Goal: Transaction & Acquisition: Book appointment/travel/reservation

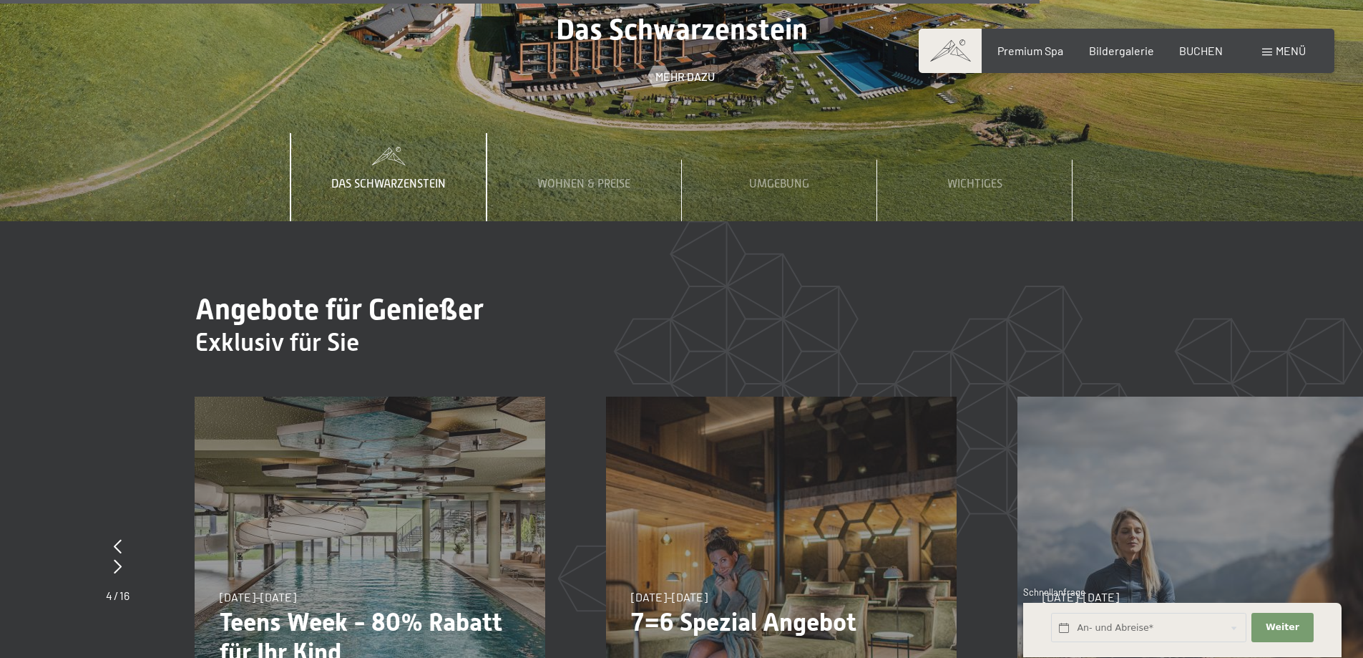
scroll to position [5510, 0]
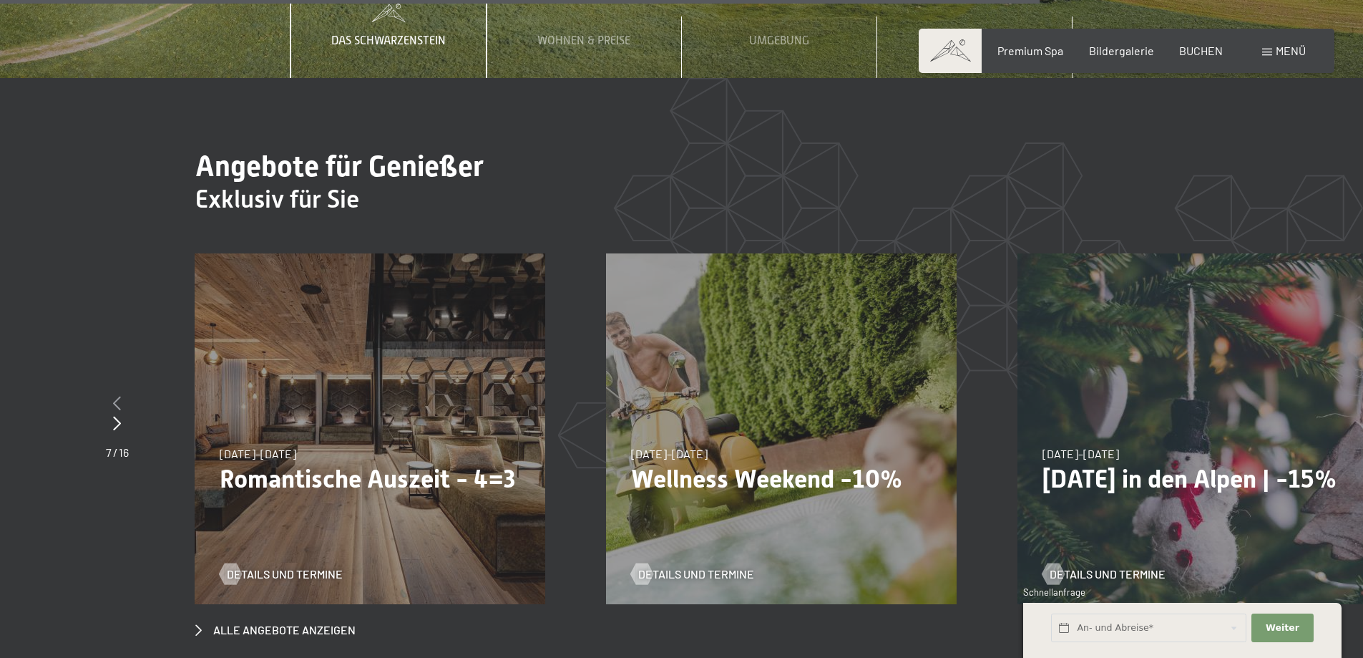
click at [120, 396] on icon at bounding box center [117, 403] width 8 height 14
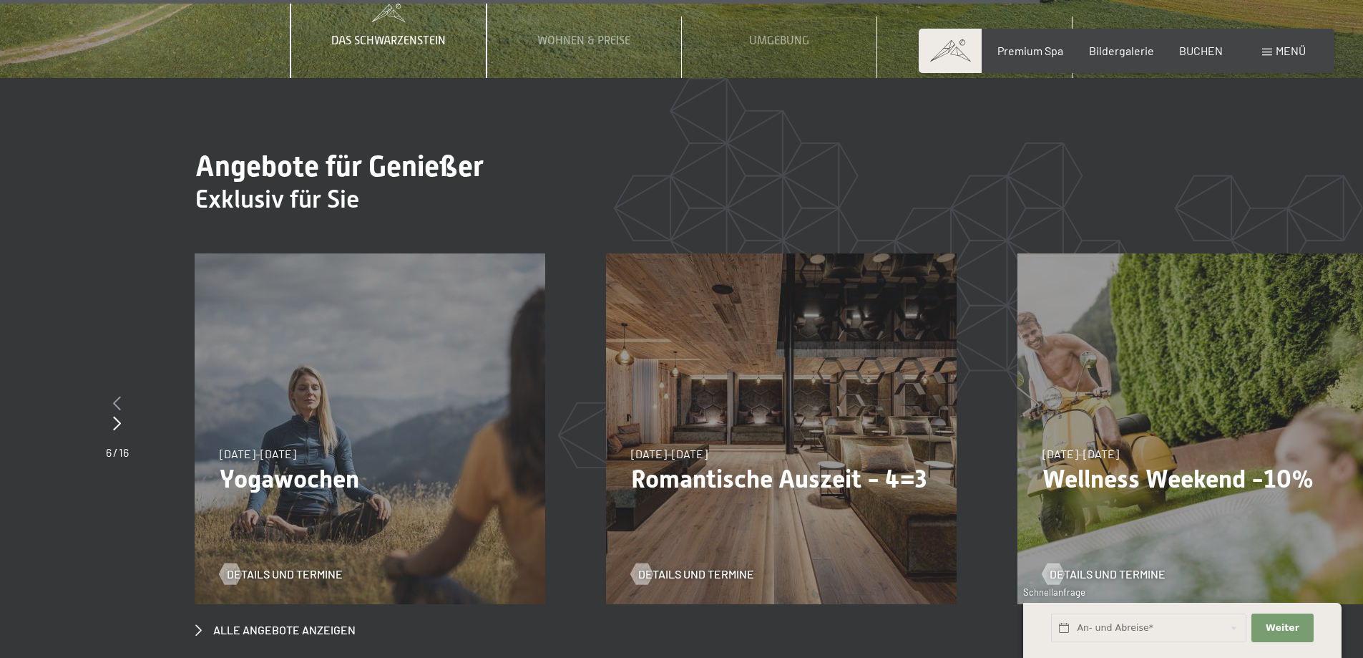
click at [120, 396] on icon at bounding box center [117, 403] width 8 height 14
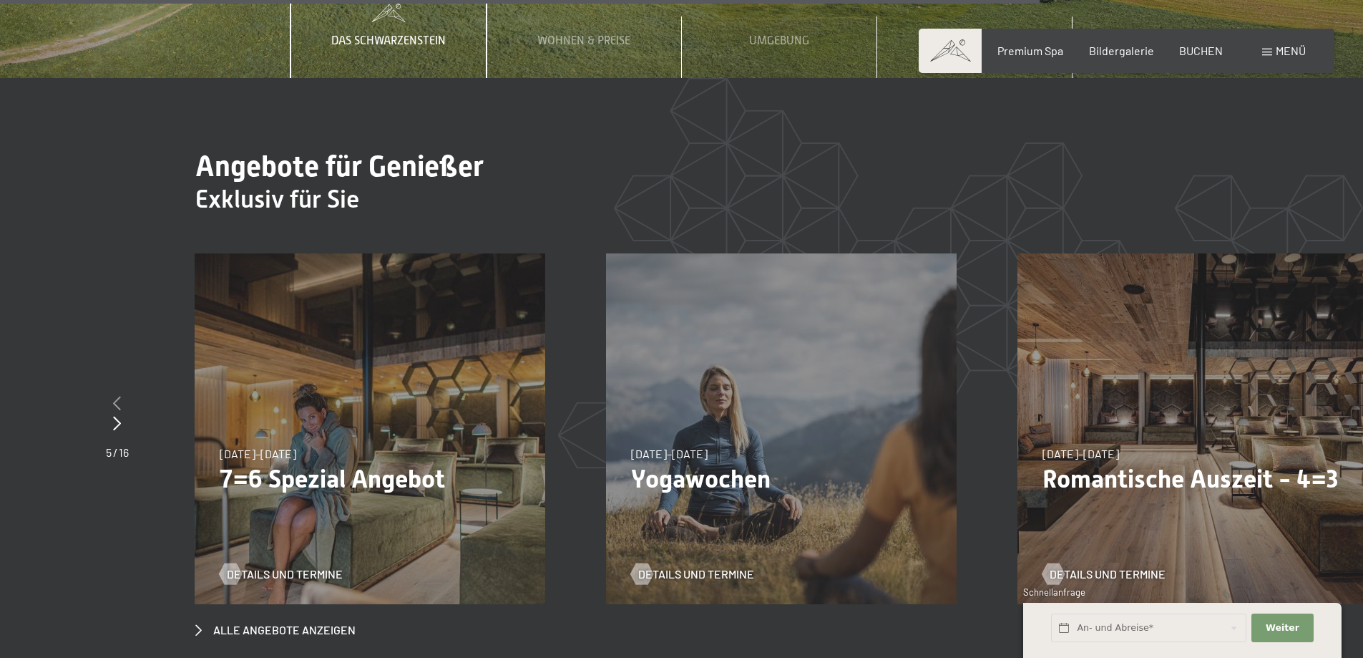
click at [120, 396] on icon at bounding box center [117, 403] width 8 height 14
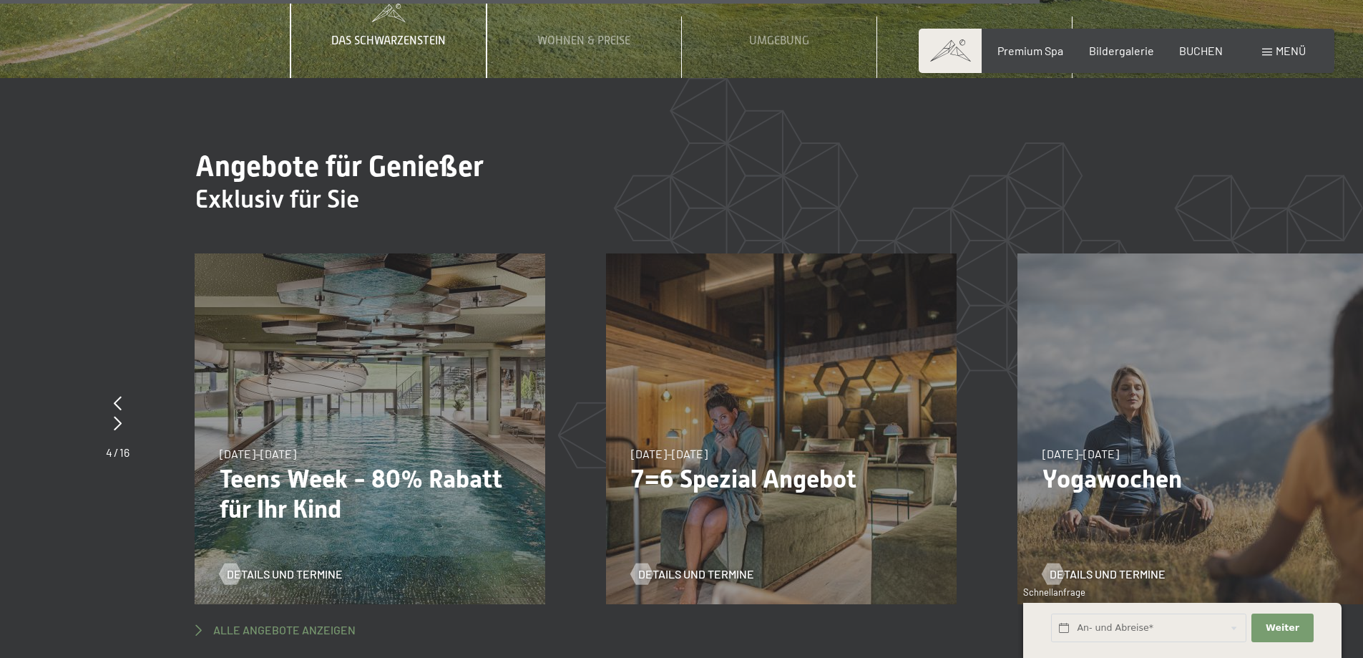
click at [310, 622] on span "Alle Angebote anzeigen" at bounding box center [284, 630] width 142 height 16
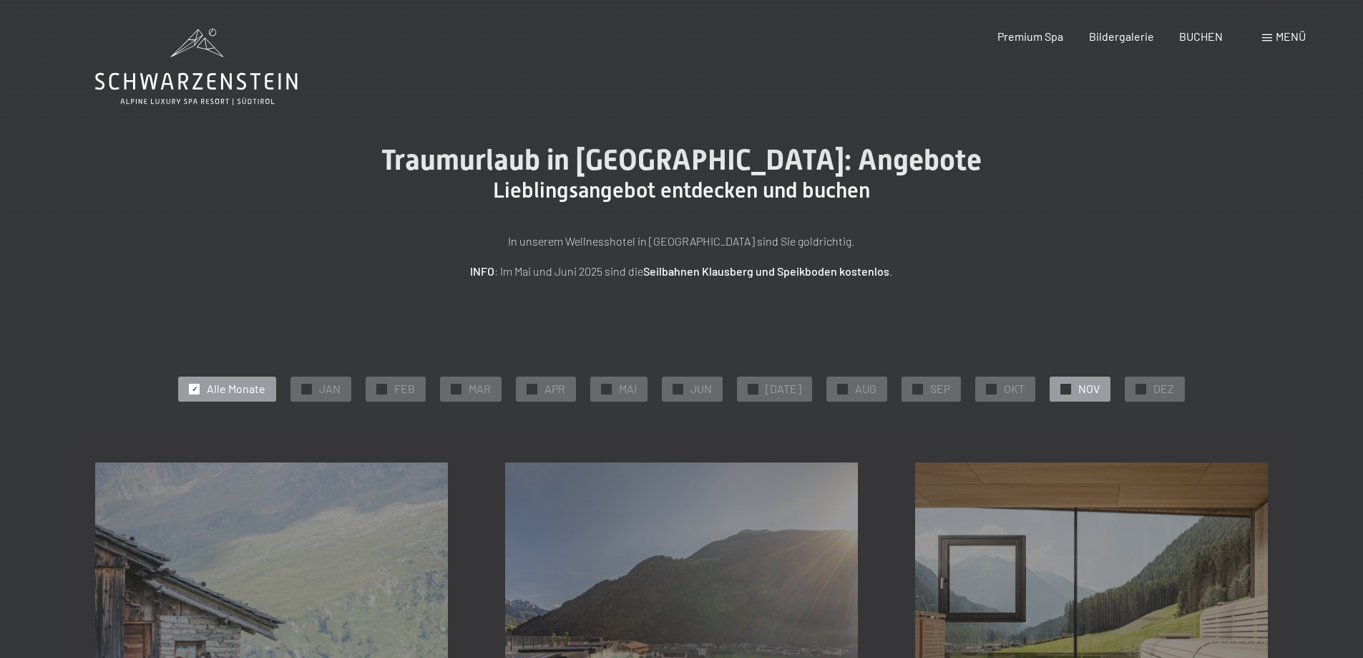
click at [1078, 389] on span "NOV" at bounding box center [1088, 389] width 21 height 16
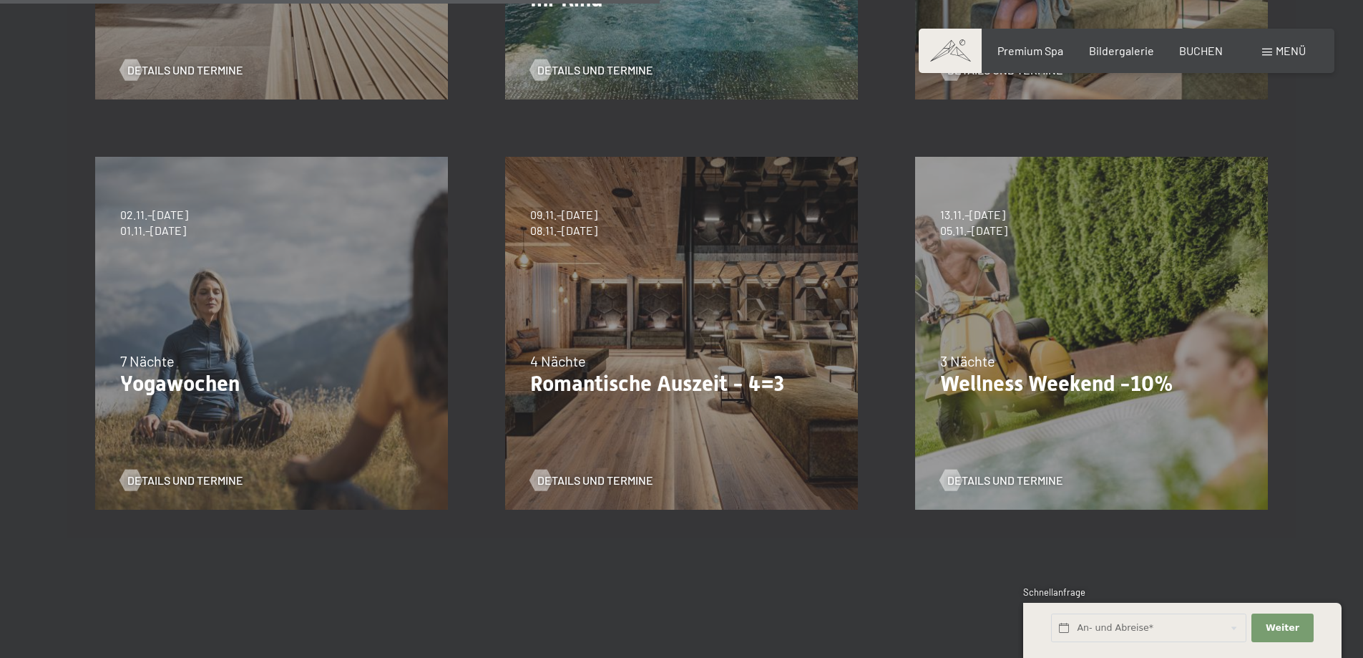
scroll to position [787, 0]
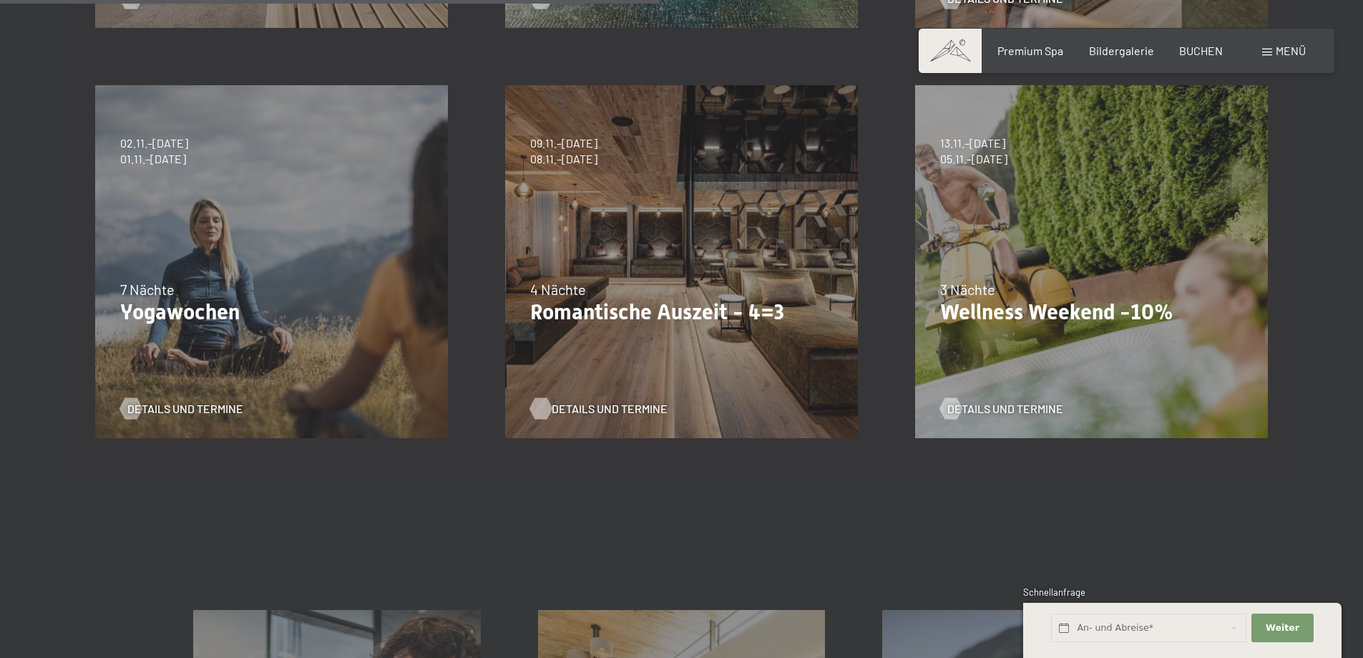
click at [600, 407] on span "Details und Termine" at bounding box center [610, 409] width 116 height 16
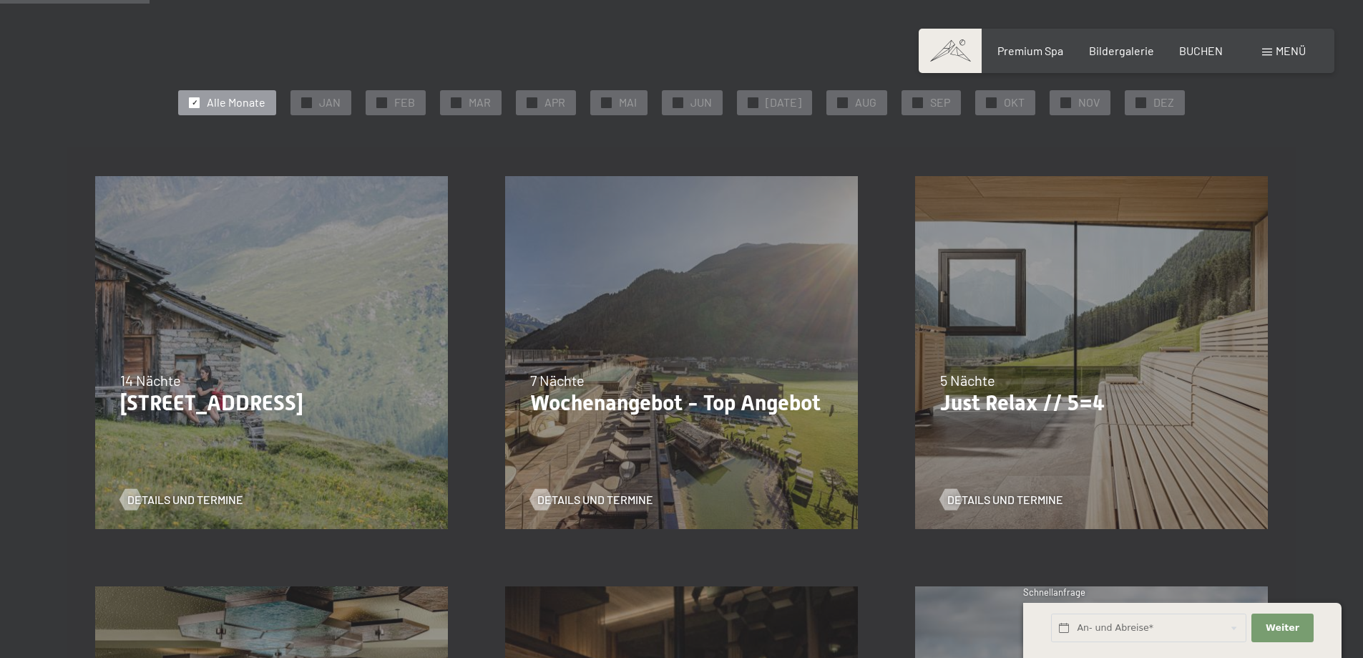
scroll to position [215, 0]
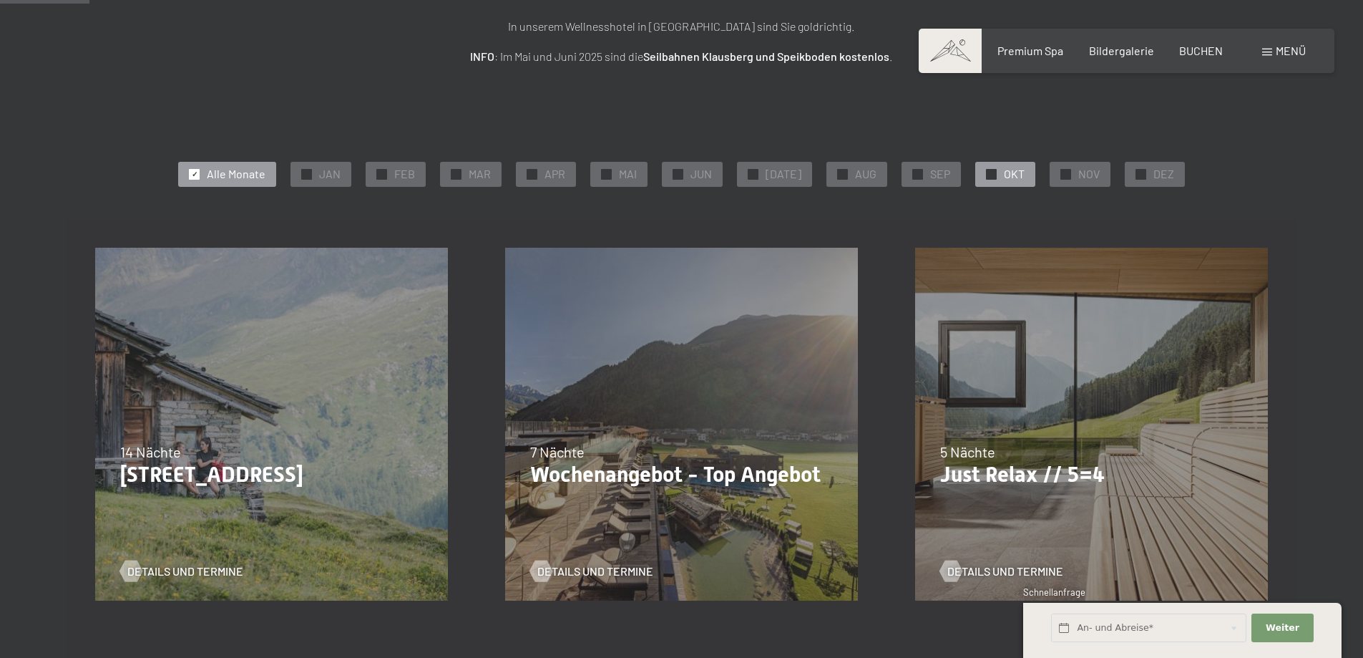
click at [1010, 174] on span "OKT" at bounding box center [1014, 174] width 21 height 16
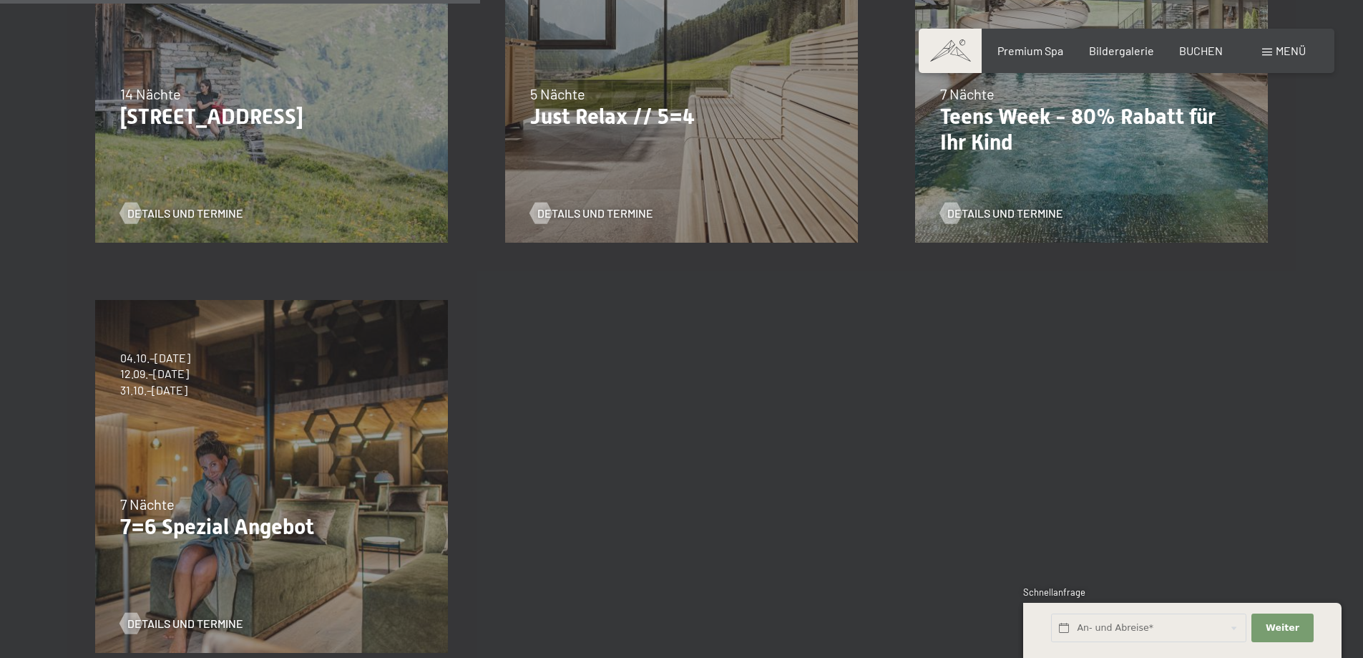
scroll to position [644, 0]
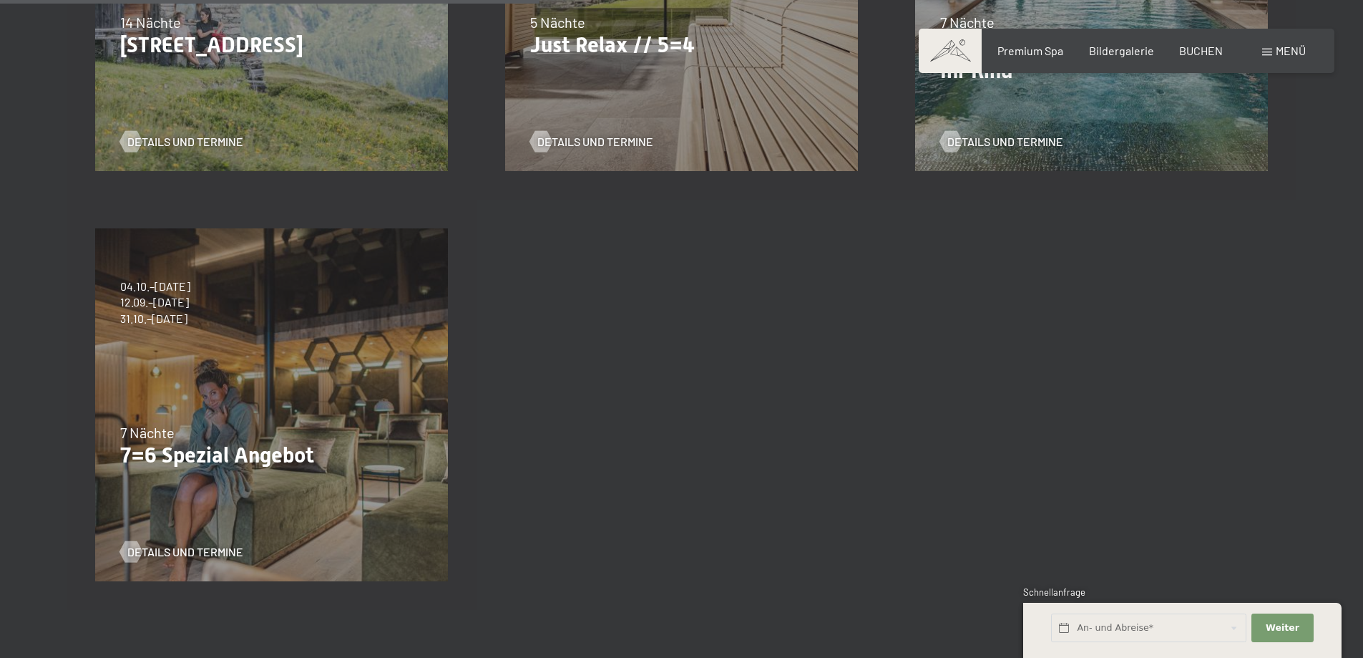
click at [328, 366] on div "04.10.–26.10.2025 01.11.–21.12.2025 10.01.–01.02.2026 07.03.–29.03.2026 16.05.–…" at bounding box center [272, 405] width 410 height 410
click at [172, 545] on span "Details und Termine" at bounding box center [200, 552] width 116 height 16
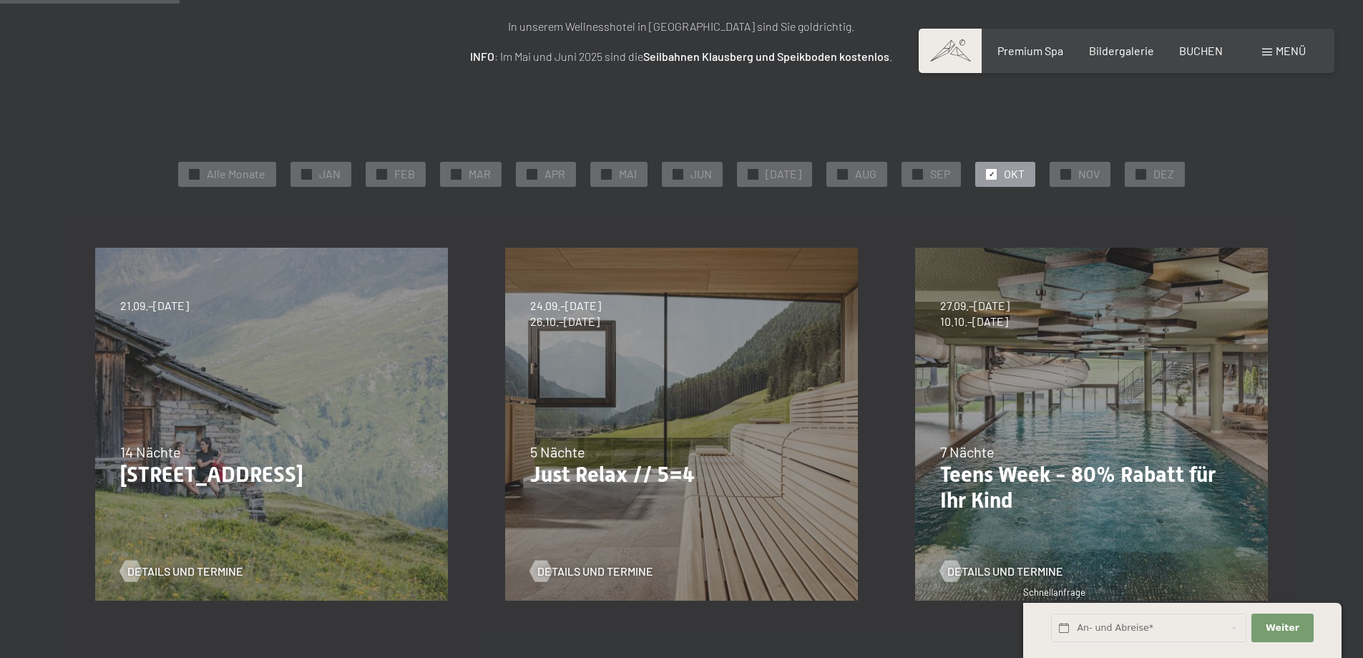
scroll to position [429, 0]
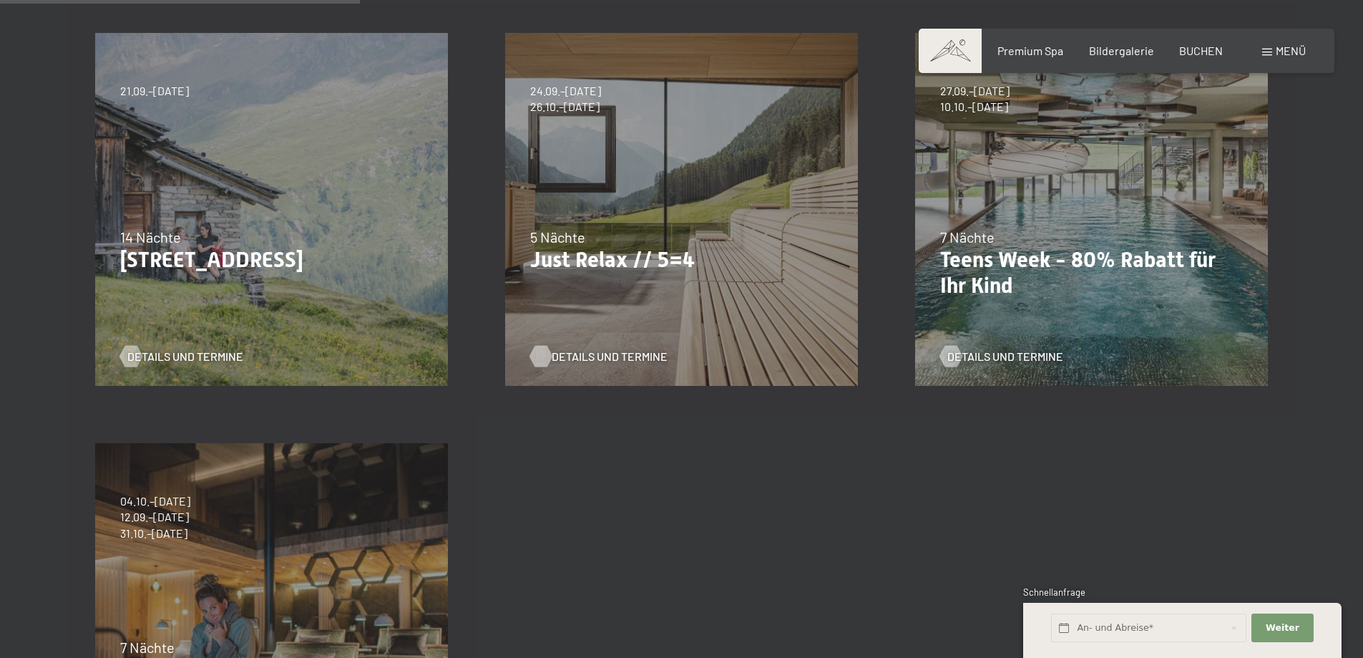
click at [600, 360] on span "Details und Termine" at bounding box center [610, 357] width 116 height 16
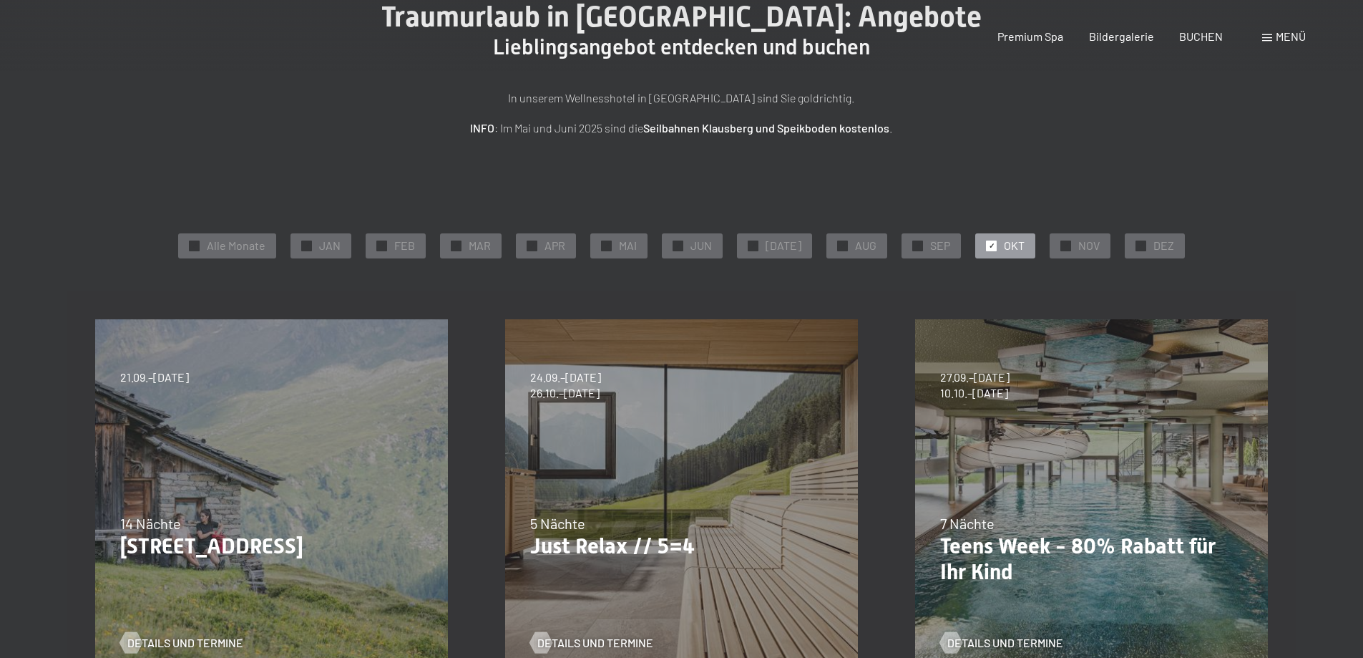
scroll to position [0, 0]
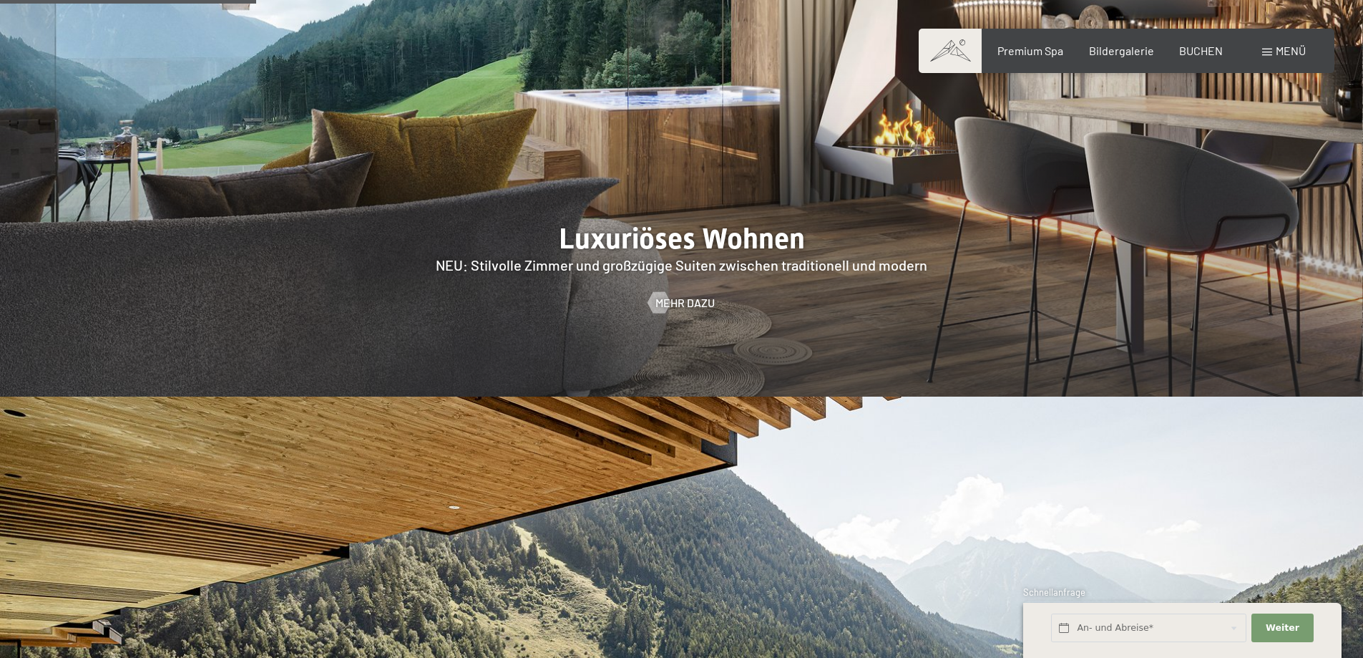
scroll to position [1718, 0]
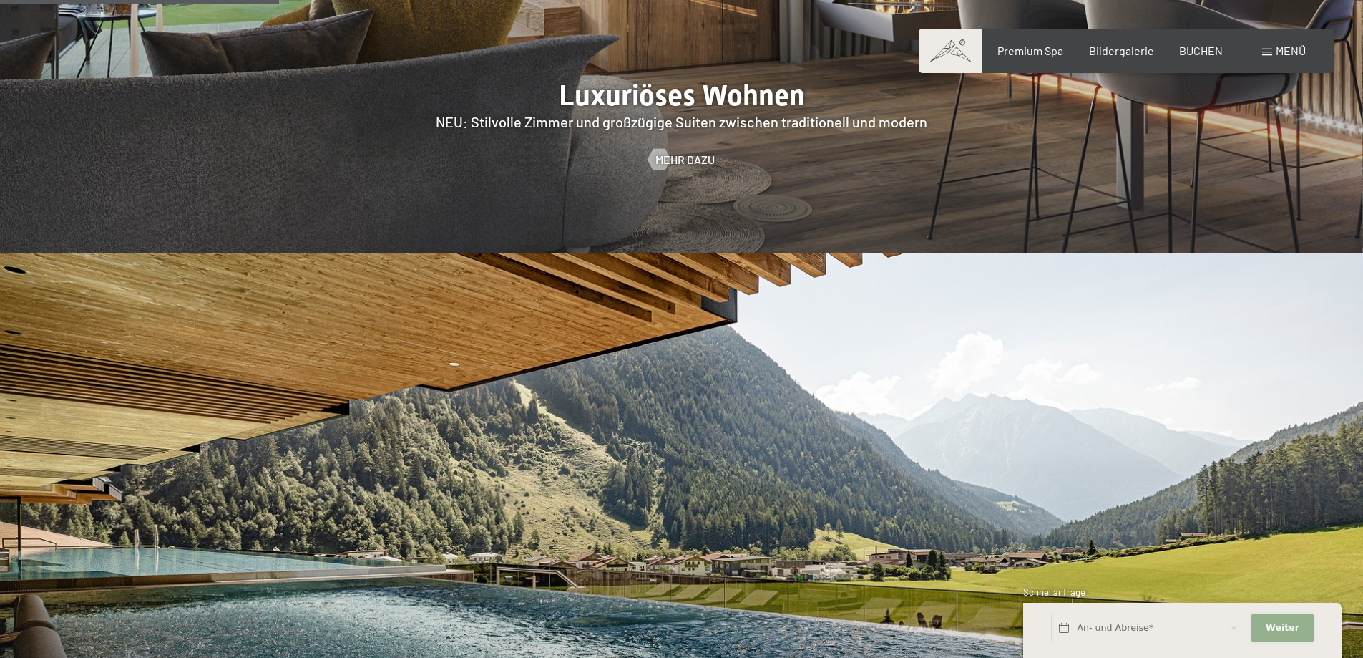
click at [1276, 625] on span "Weiter" at bounding box center [1283, 627] width 34 height 13
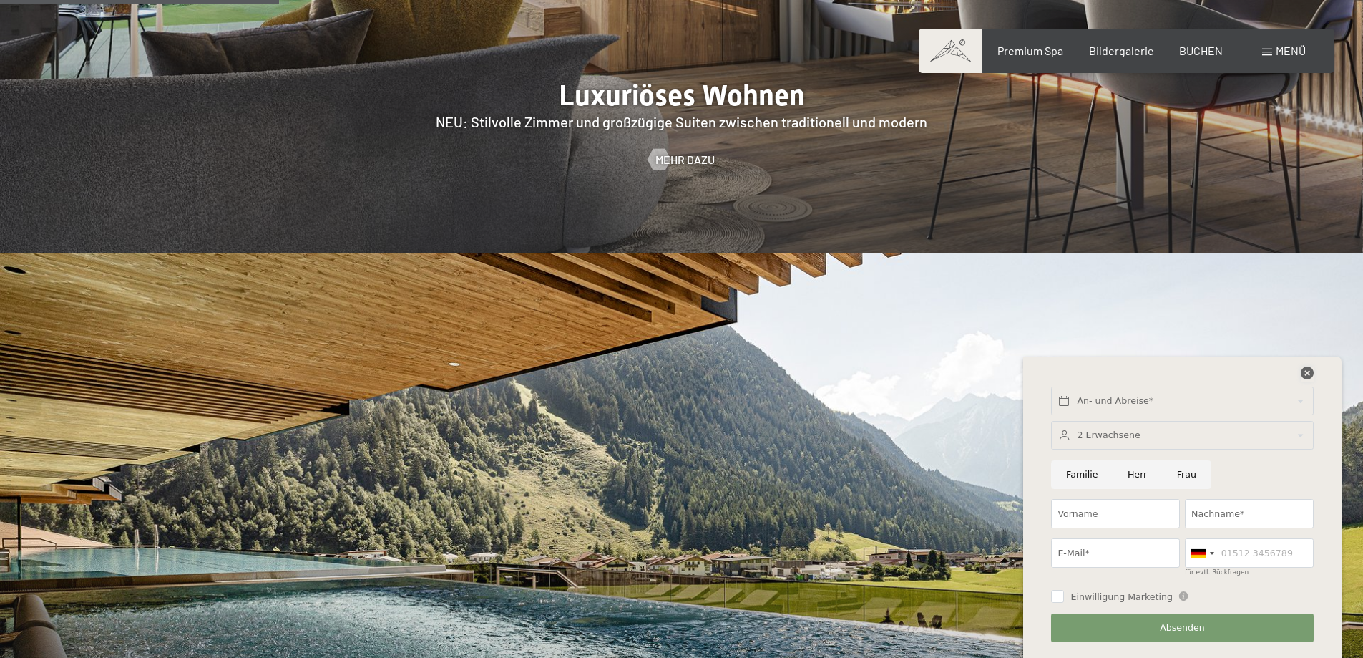
click at [1306, 373] on icon at bounding box center [1307, 372] width 13 height 13
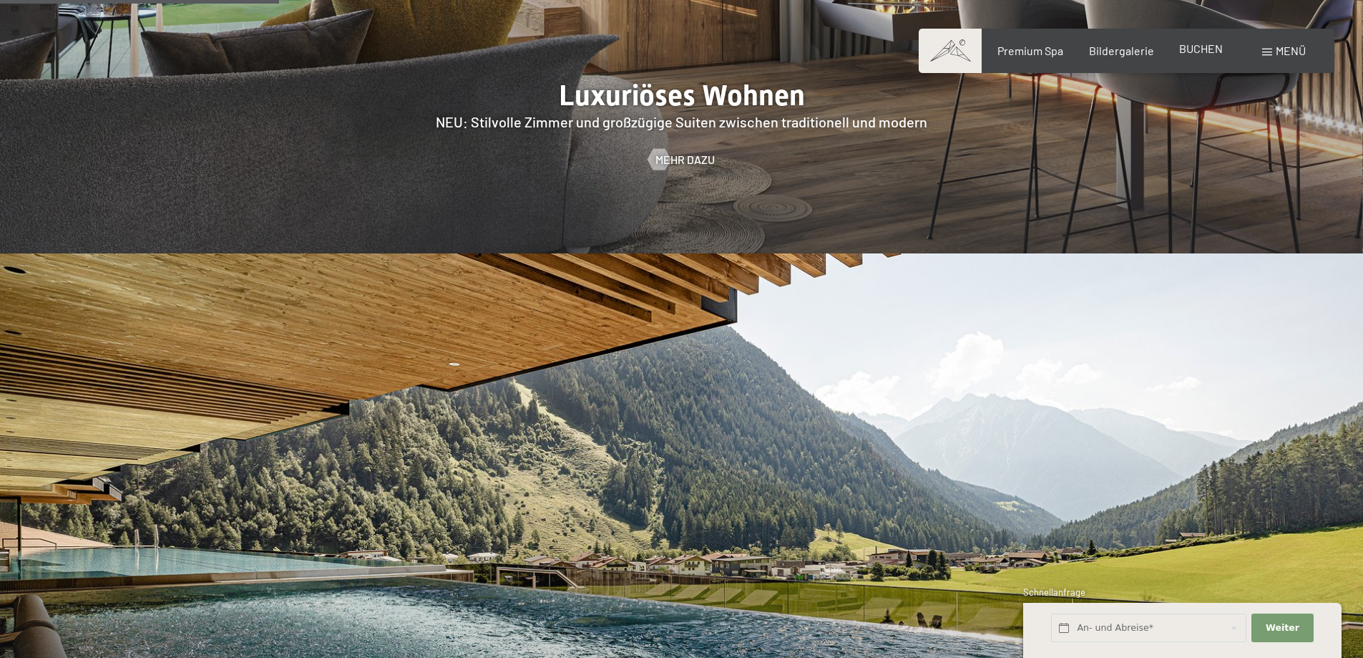
click at [1202, 53] on span "BUCHEN" at bounding box center [1201, 49] width 44 height 14
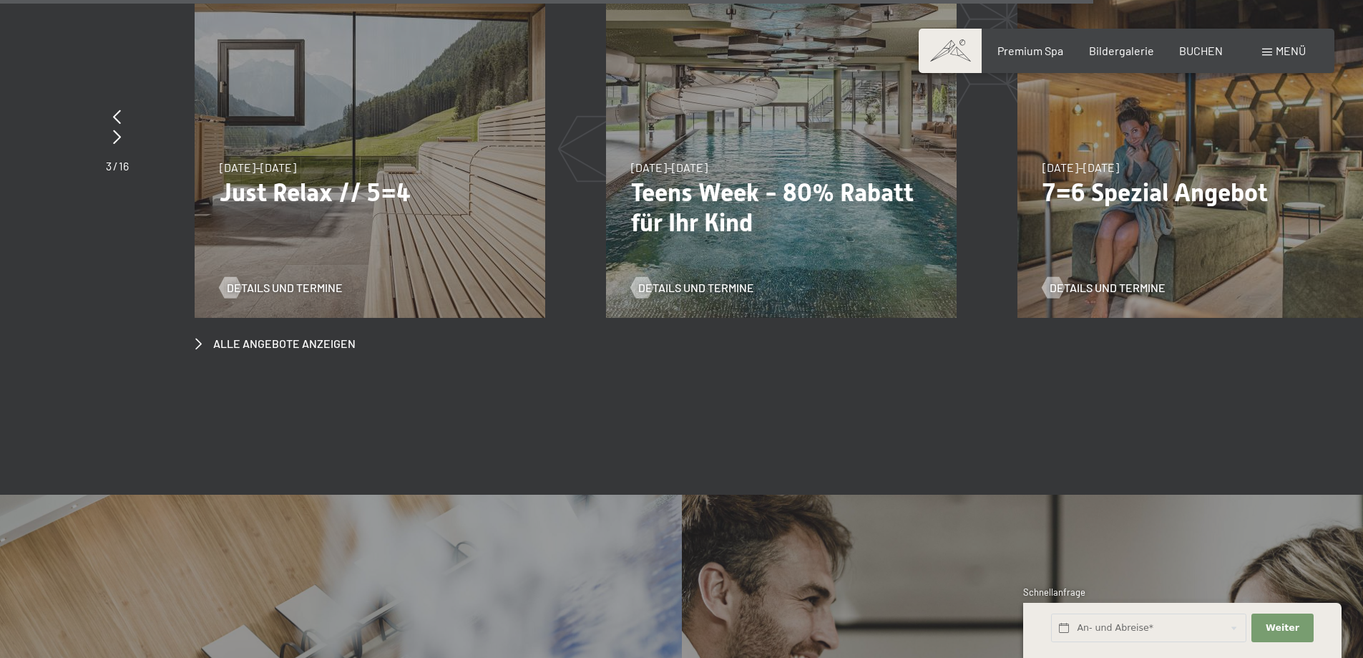
scroll to position [5725, 0]
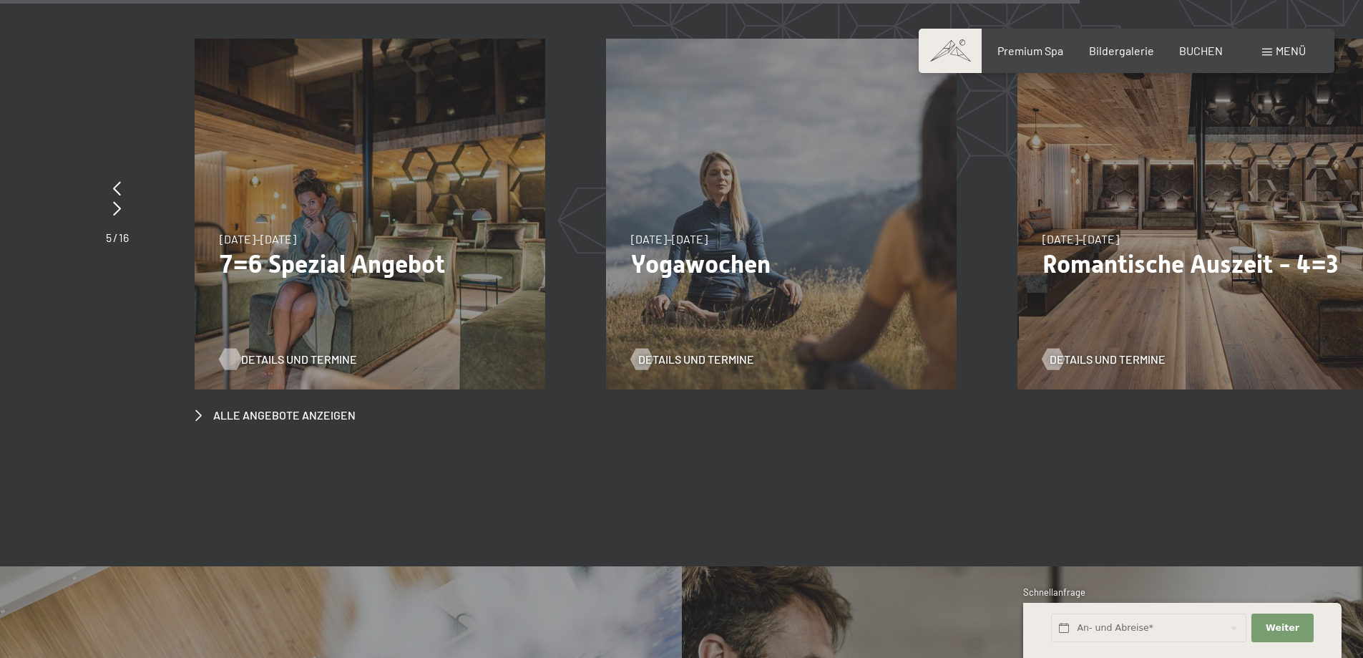
click at [327, 351] on span "Details und Termine" at bounding box center [299, 359] width 116 height 16
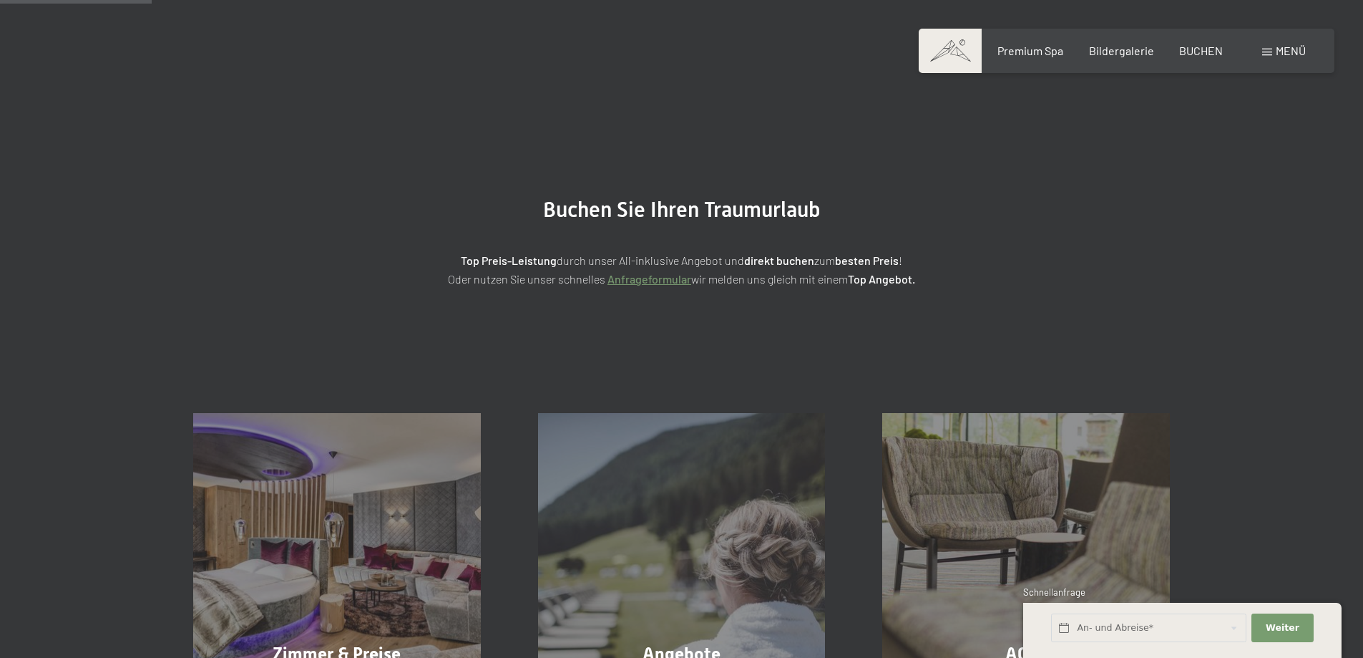
scroll to position [286, 0]
